Goal: Find specific page/section: Find specific page/section

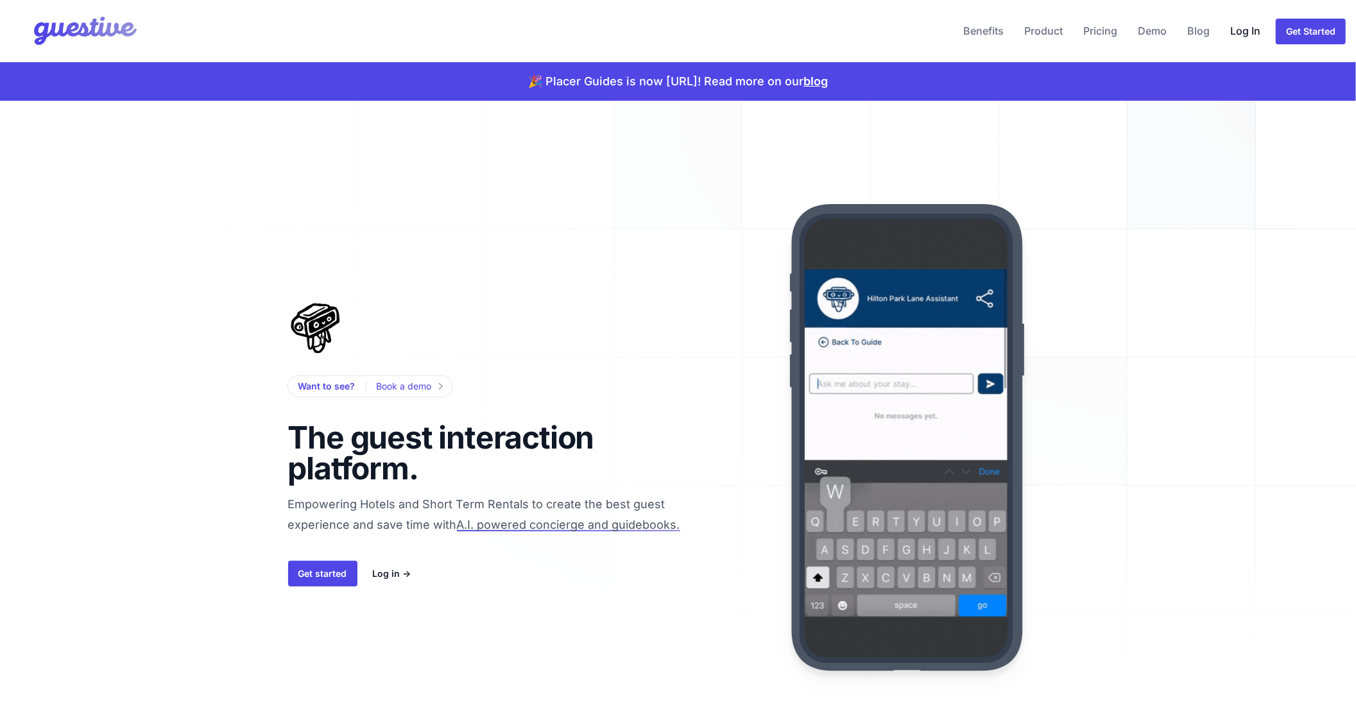
click at [1248, 30] on link "Log In" at bounding box center [1245, 30] width 40 height 31
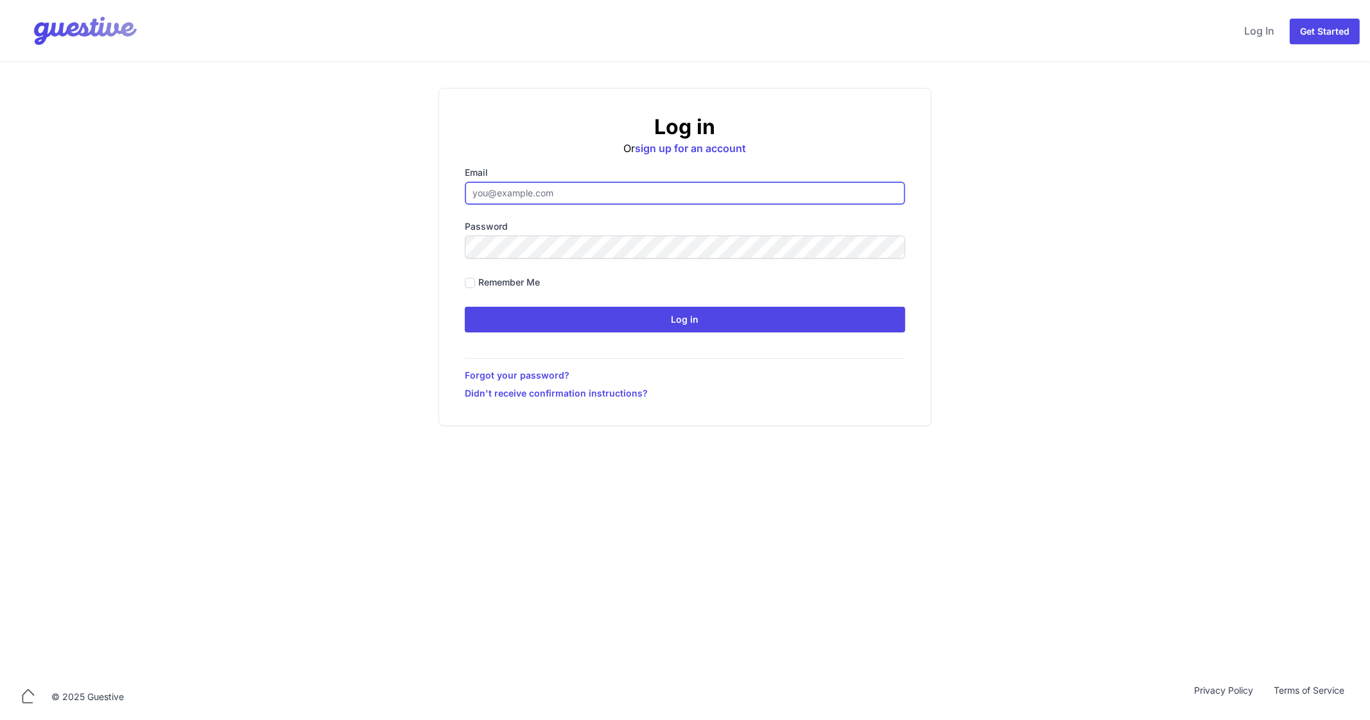
type input "[EMAIL_ADDRESS][DOMAIN_NAME]"
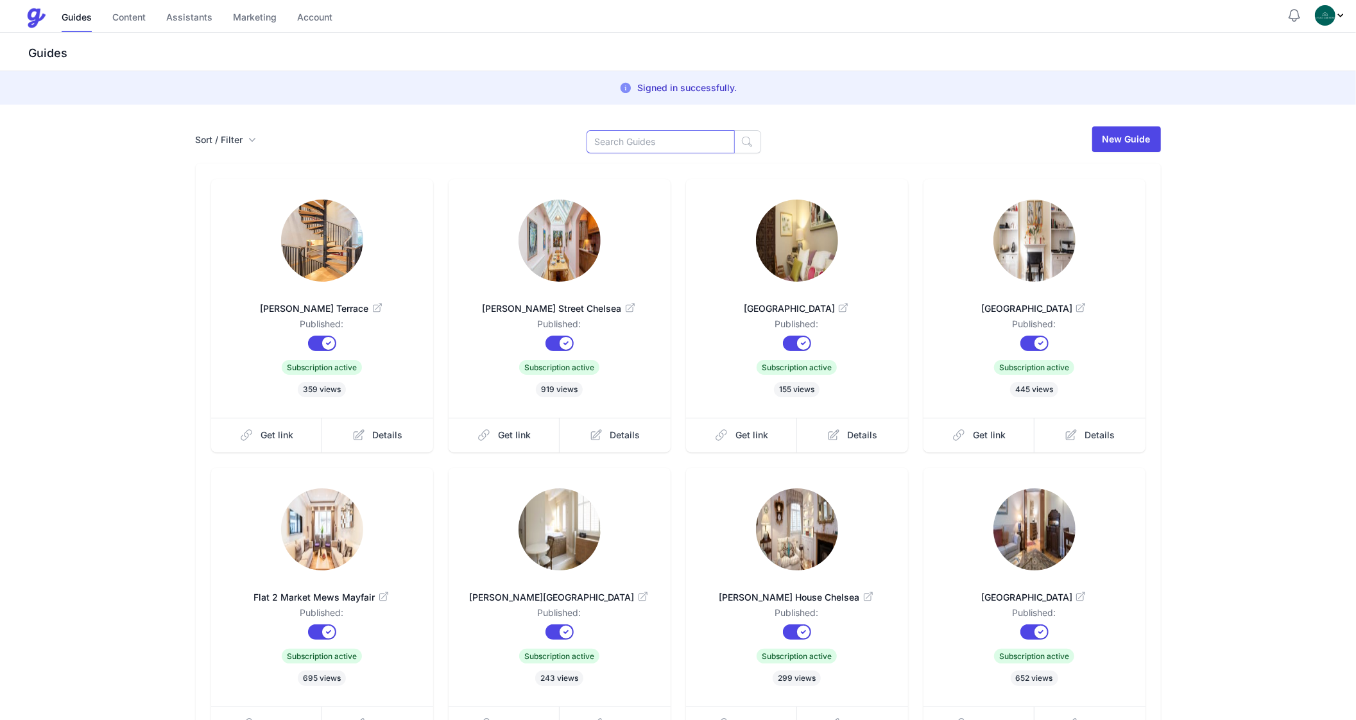
click at [628, 144] on input at bounding box center [661, 141] width 148 height 23
type input "Nev"
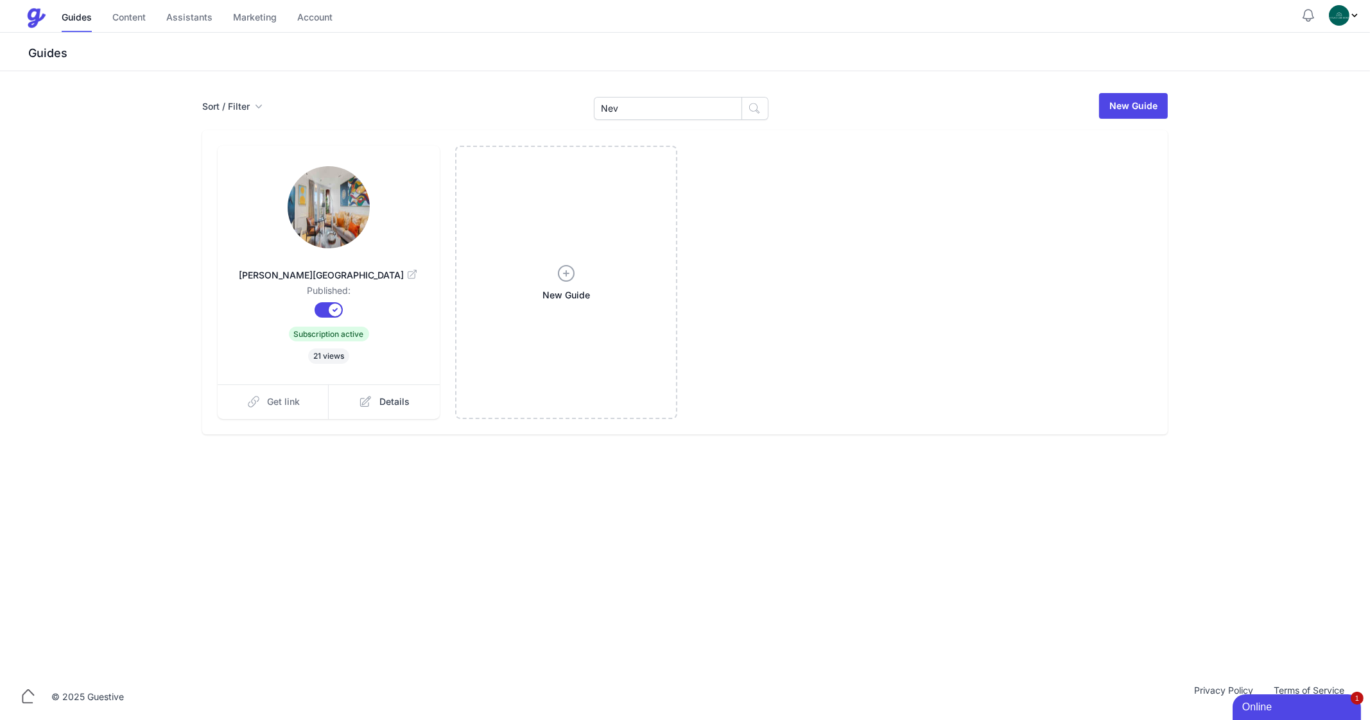
click at [277, 395] on span "Get link" at bounding box center [284, 401] width 33 height 13
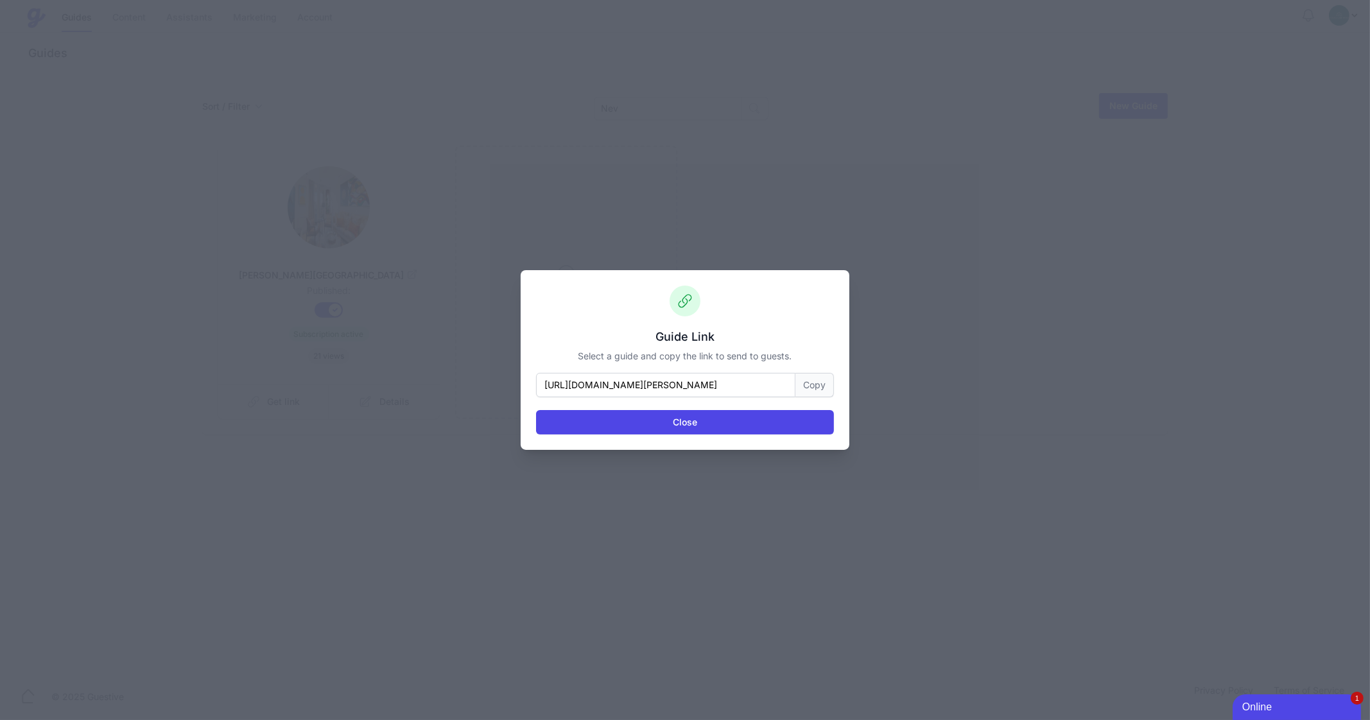
click at [809, 390] on button "Copy" at bounding box center [814, 385] width 39 height 24
click at [683, 422] on button "Close" at bounding box center [685, 422] width 298 height 24
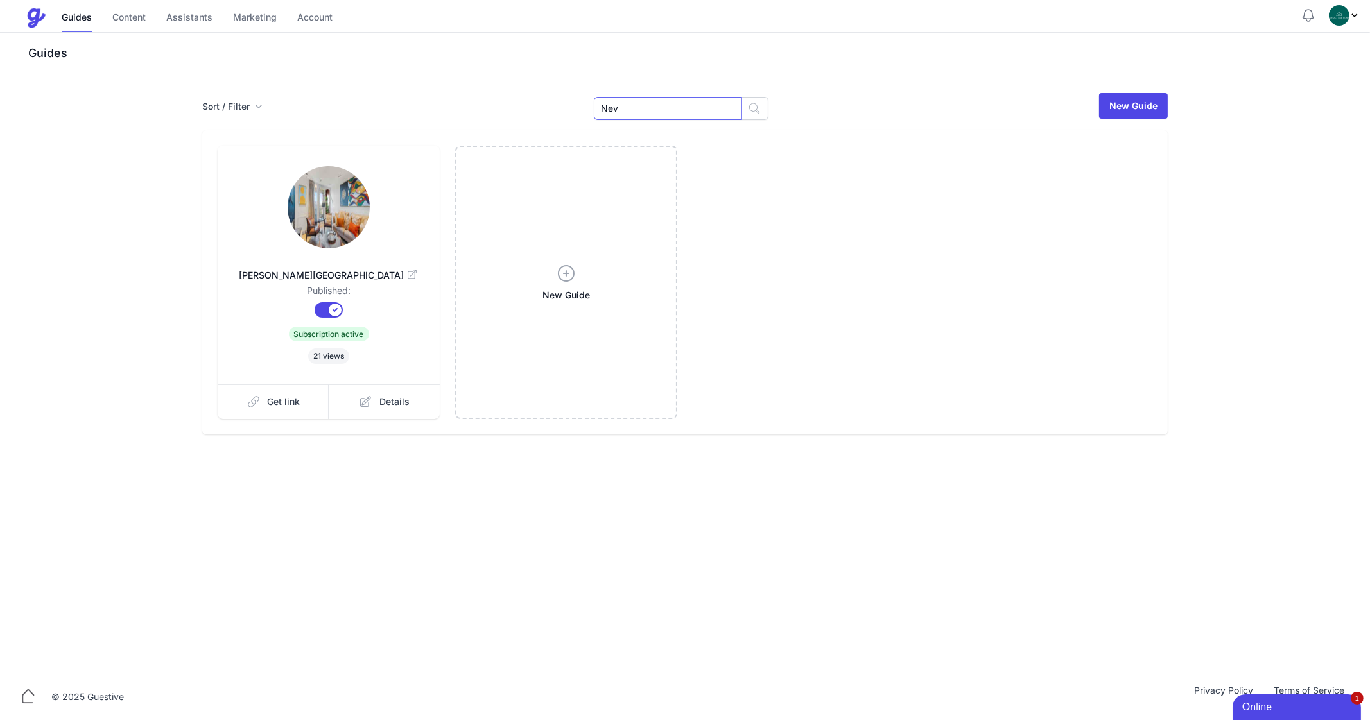
drag, startPoint x: 674, startPoint y: 104, endPoint x: 583, endPoint y: 114, distance: 91.7
click at [583, 114] on div "Sort / Filter Sort Name Created Unsorted All Published Unpublished Archived Nev…" at bounding box center [684, 106] width 965 height 28
type input "Flat 2"
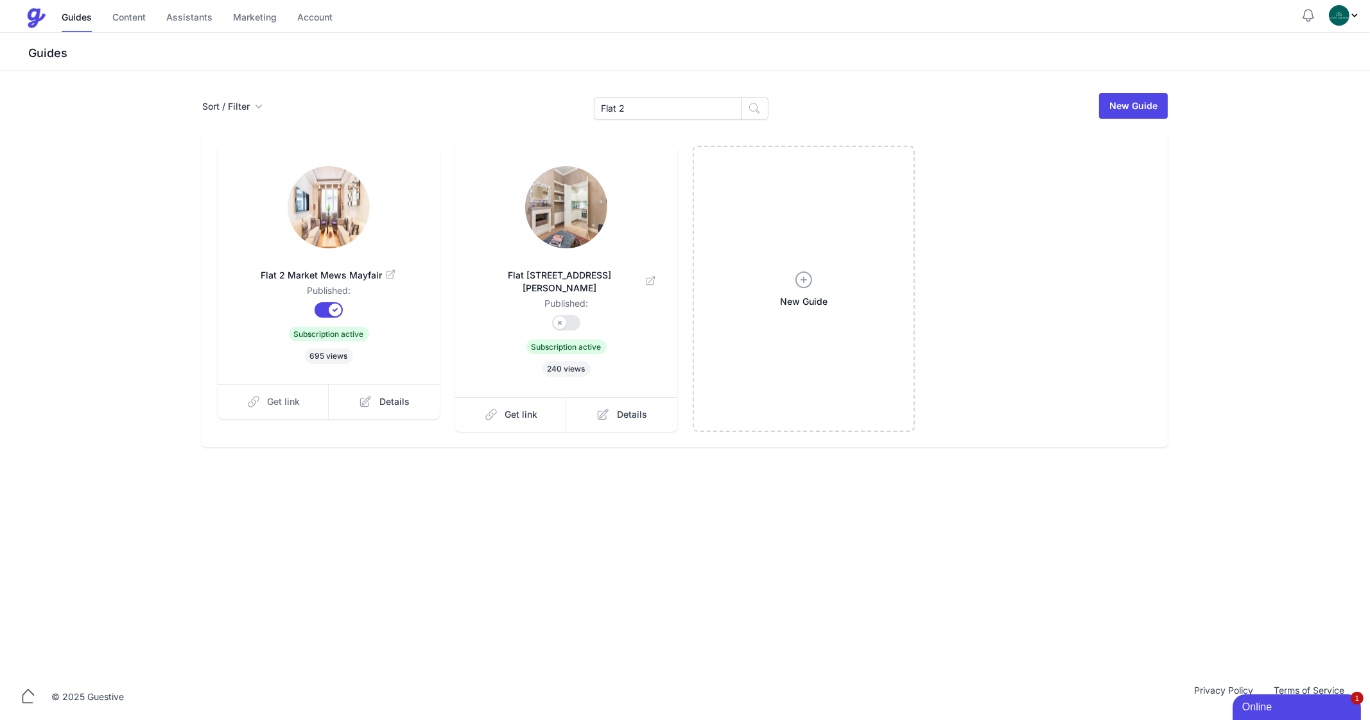
click at [277, 401] on span "Get link" at bounding box center [284, 401] width 33 height 13
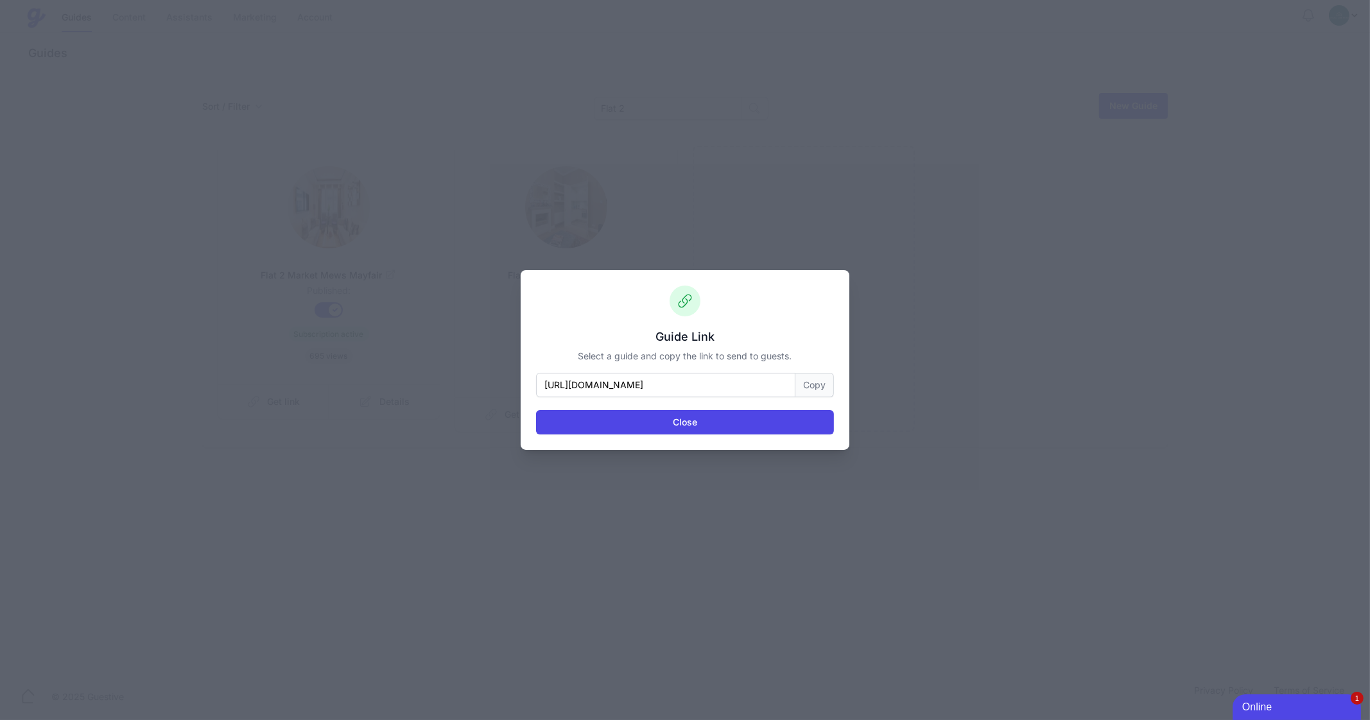
click at [805, 389] on button "Copy" at bounding box center [814, 385] width 39 height 24
